Goal: Task Accomplishment & Management: Use online tool/utility

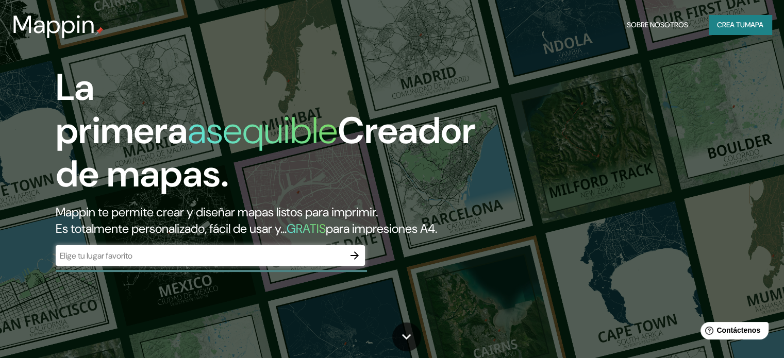
click at [353, 260] on icon "button" at bounding box center [355, 256] width 8 height 8
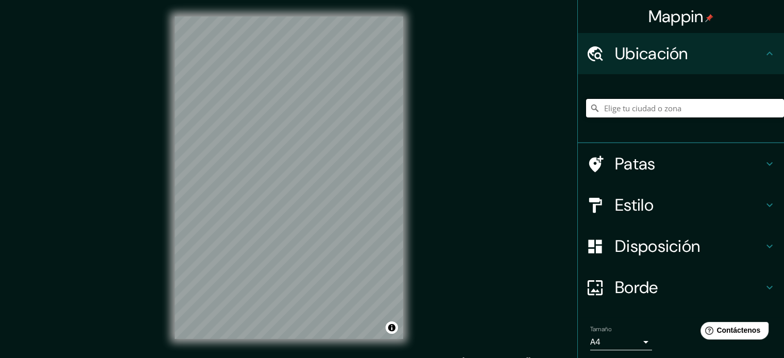
click at [642, 109] on input "Elige tu ciudad o zona" at bounding box center [685, 108] width 198 height 19
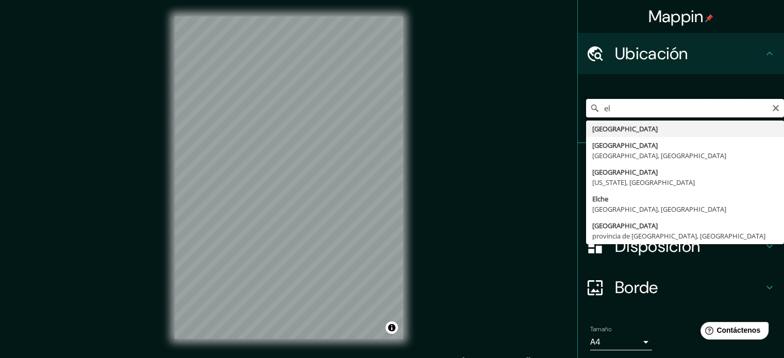
type input "e"
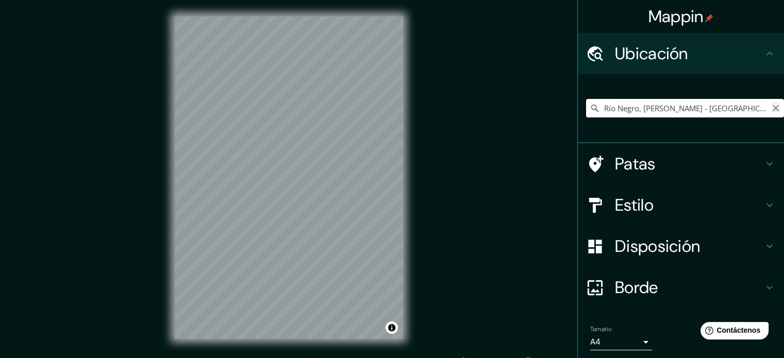
type input "Río Negro, [PERSON_NAME] - [GEOGRAPHIC_DATA], N3366, [GEOGRAPHIC_DATA]"
click at [772, 107] on icon "Claro" at bounding box center [776, 108] width 8 height 8
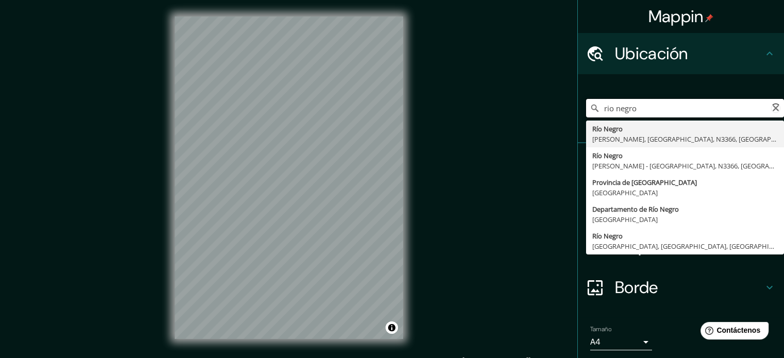
type input "Río Negro, [PERSON_NAME], [GEOGRAPHIC_DATA], N3366, [GEOGRAPHIC_DATA]"
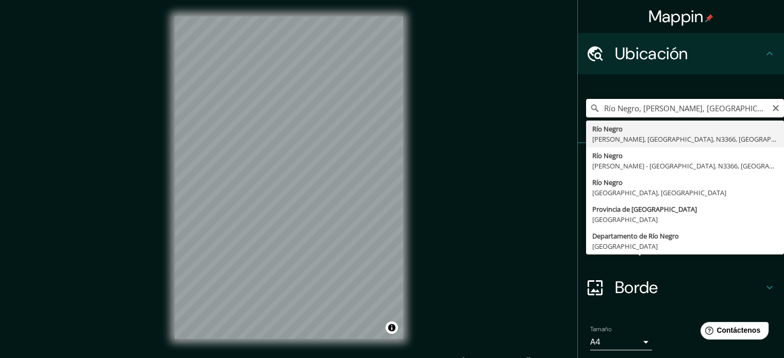
click at [726, 107] on input "Río Negro, [PERSON_NAME], [GEOGRAPHIC_DATA], N3366, [GEOGRAPHIC_DATA]" at bounding box center [685, 108] width 198 height 19
click at [735, 107] on input "Río Negro, [PERSON_NAME], [GEOGRAPHIC_DATA], N3366, [GEOGRAPHIC_DATA]" at bounding box center [685, 108] width 198 height 19
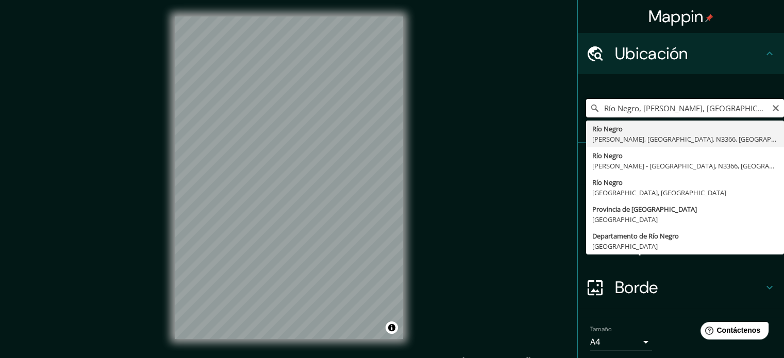
click at [735, 107] on input "Río Negro, [PERSON_NAME], [GEOGRAPHIC_DATA], N3366, [GEOGRAPHIC_DATA]" at bounding box center [685, 108] width 198 height 19
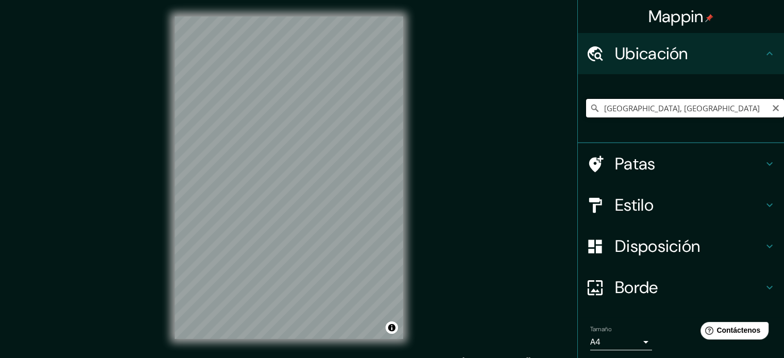
click at [713, 108] on input "[GEOGRAPHIC_DATA], [GEOGRAPHIC_DATA]" at bounding box center [685, 108] width 198 height 19
click at [717, 108] on input "[GEOGRAPHIC_DATA], [GEOGRAPHIC_DATA]" at bounding box center [685, 108] width 198 height 19
type input "[GEOGRAPHIC_DATA], [GEOGRAPHIC_DATA], [GEOGRAPHIC_DATA], [GEOGRAPHIC_DATA]"
click at [772, 108] on icon "Claro" at bounding box center [776, 108] width 8 height 8
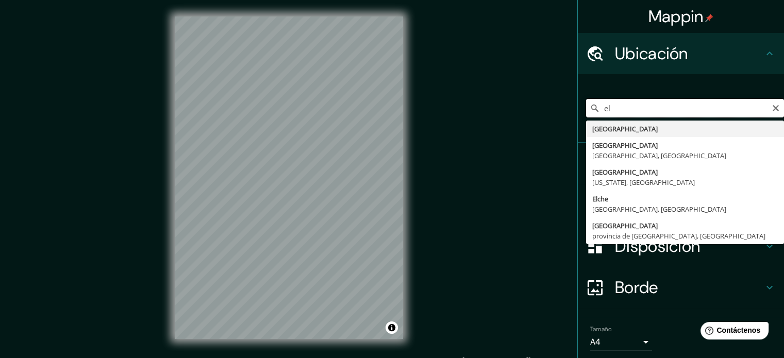
type input "e"
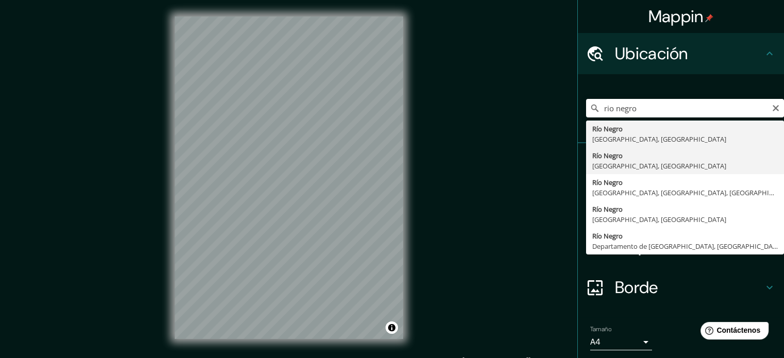
type input "[GEOGRAPHIC_DATA], [GEOGRAPHIC_DATA], [GEOGRAPHIC_DATA]"
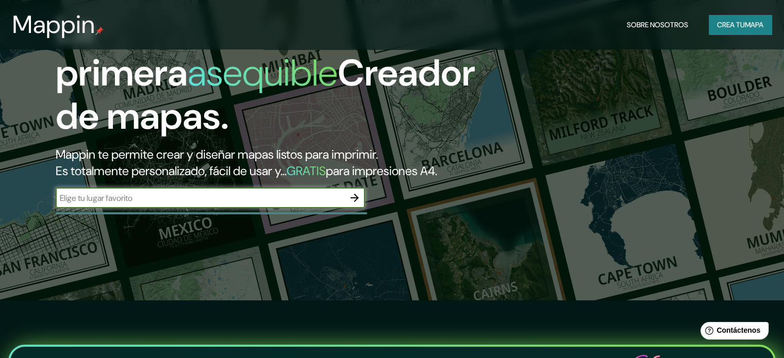
scroll to position [52, 0]
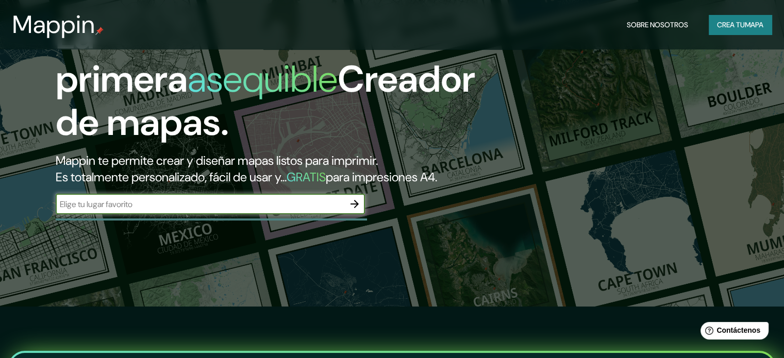
click at [349, 210] on icon "button" at bounding box center [355, 204] width 12 height 12
